Goal: Transaction & Acquisition: Purchase product/service

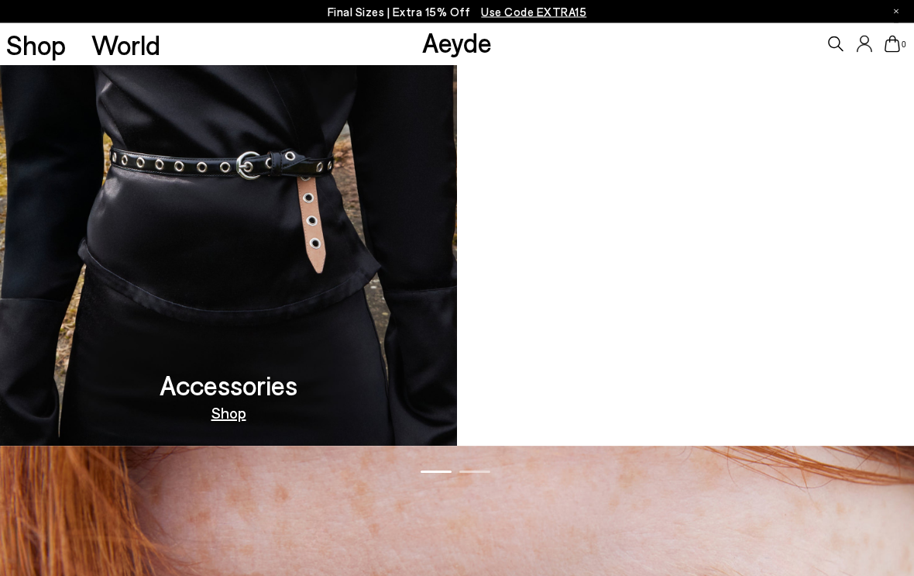
scroll to position [1522, 0]
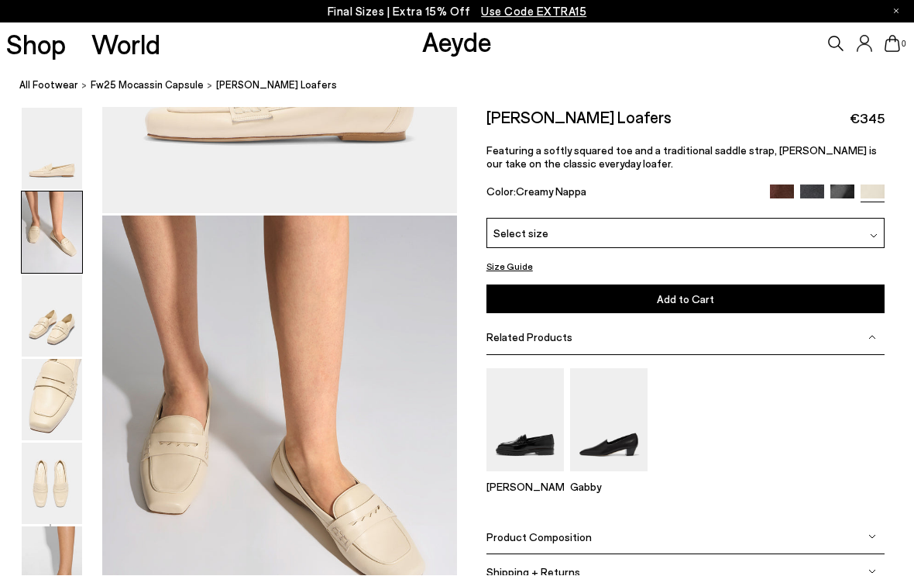
scroll to position [476, 0]
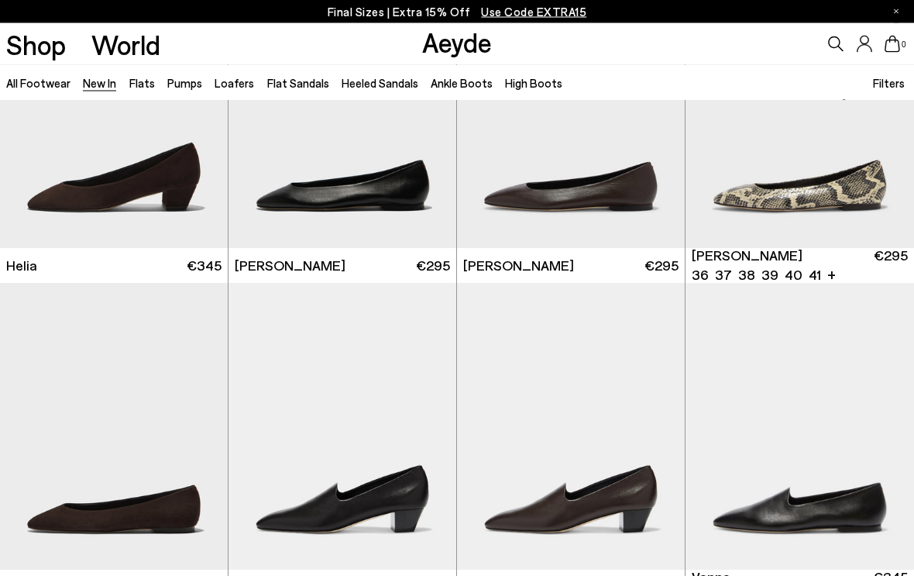
scroll to position [1426, 0]
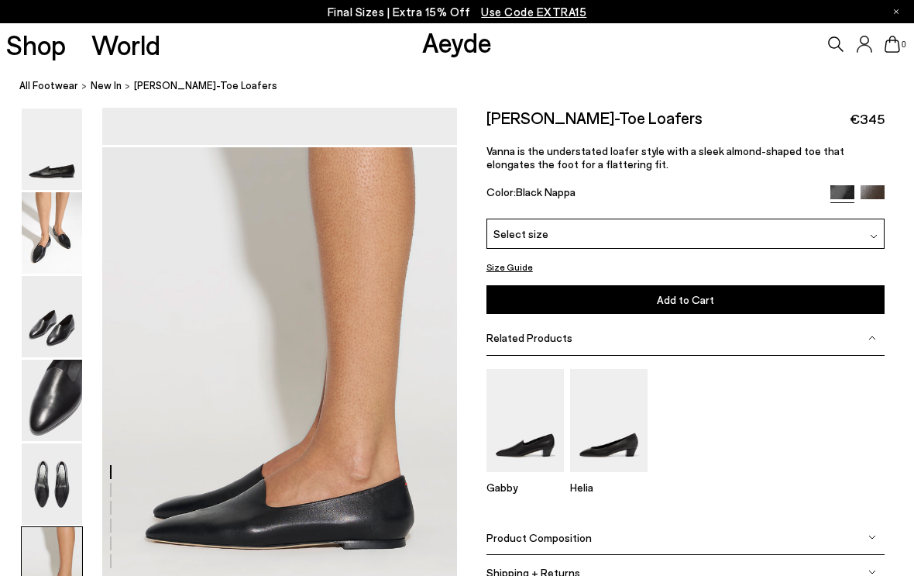
scroll to position [2332, 0]
click at [525, 439] on img at bounding box center [525, 420] width 77 height 103
